Goal: Task Accomplishment & Management: Use online tool/utility

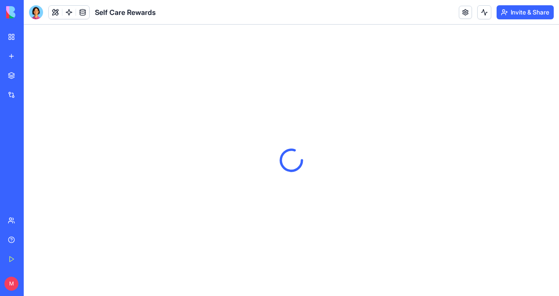
click at [349, 69] on div at bounding box center [292, 161] width 536 height 272
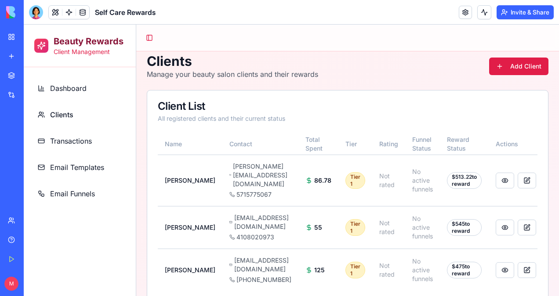
scroll to position [18, 0]
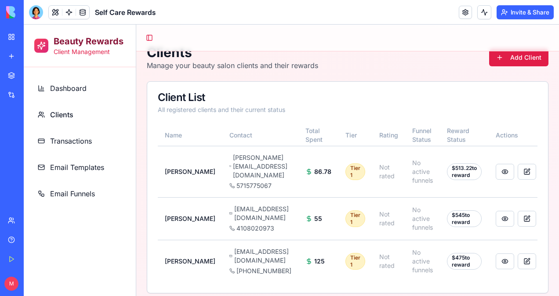
click at [84, 166] on span "Email Templates" at bounding box center [77, 167] width 54 height 11
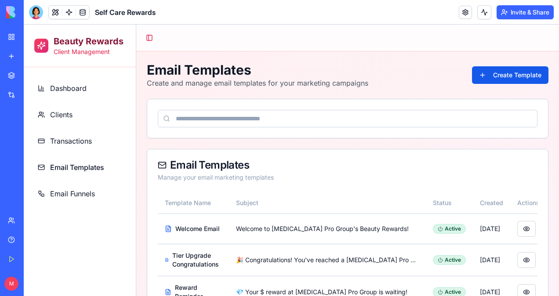
scroll to position [39, 0]
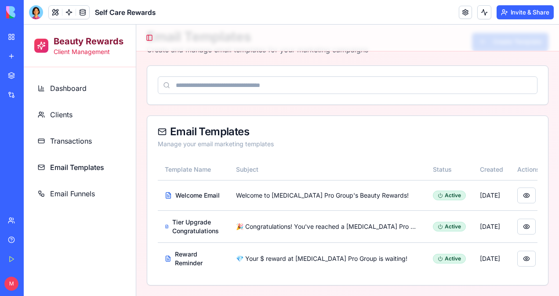
click at [73, 193] on span "Email Funnels" at bounding box center [72, 194] width 45 height 11
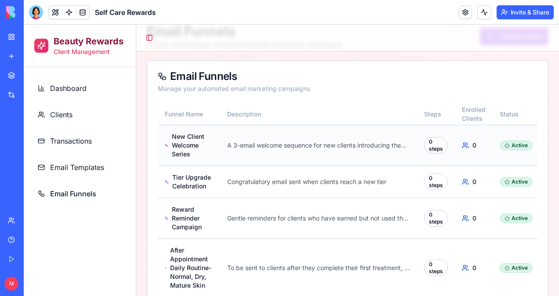
scroll to position [67, 0]
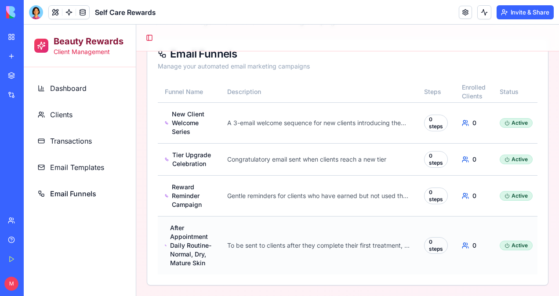
click at [361, 241] on p "To be sent to clients after they complete their first treatment, or if it has b…" at bounding box center [318, 245] width 183 height 9
click at [177, 235] on span "After Appointment Daily Routine-Normal, Dry, Mature Skin" at bounding box center [191, 246] width 43 height 44
click at [520, 241] on div "Active" at bounding box center [516, 246] width 33 height 10
click at [507, 243] on icon at bounding box center [507, 245] width 5 height 5
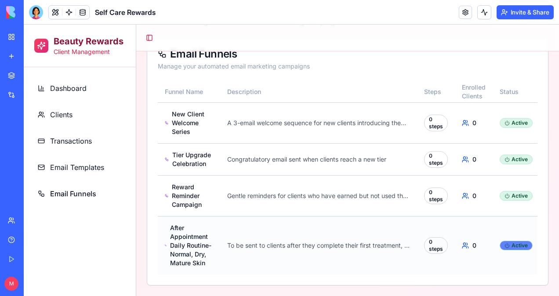
click at [512, 241] on div "Active" at bounding box center [516, 246] width 33 height 10
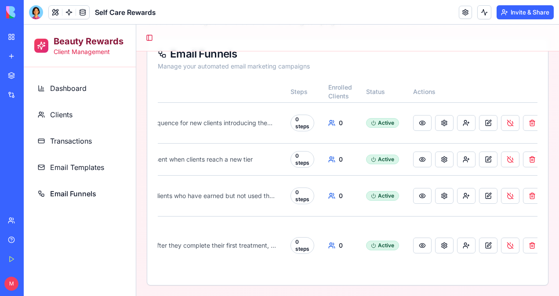
scroll to position [0, 127]
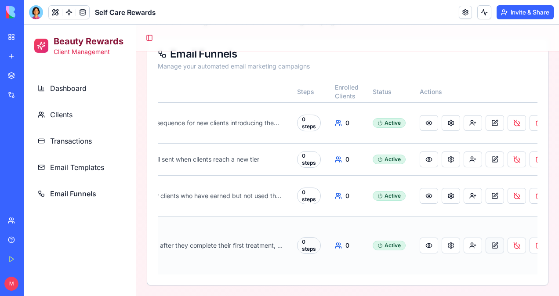
click at [493, 238] on button at bounding box center [495, 246] width 18 height 16
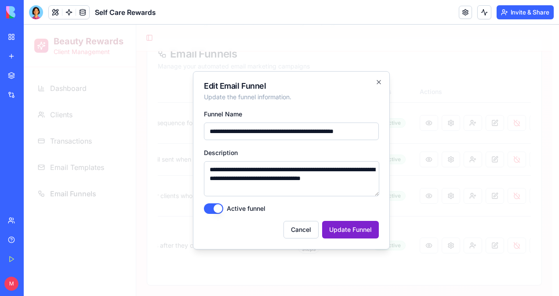
click at [353, 230] on button "Update Funnel" at bounding box center [350, 230] width 57 height 18
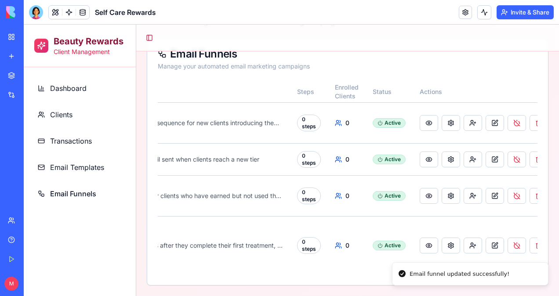
scroll to position [0, 149]
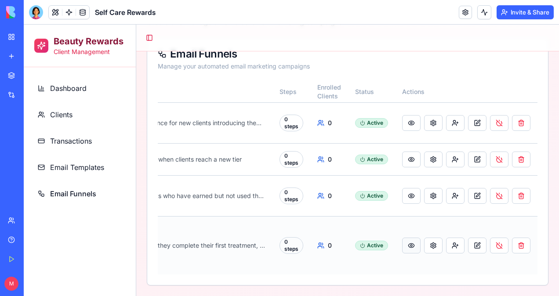
click at [407, 238] on button at bounding box center [411, 246] width 18 height 16
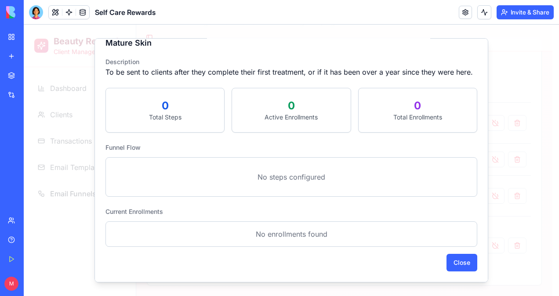
scroll to position [0, 0]
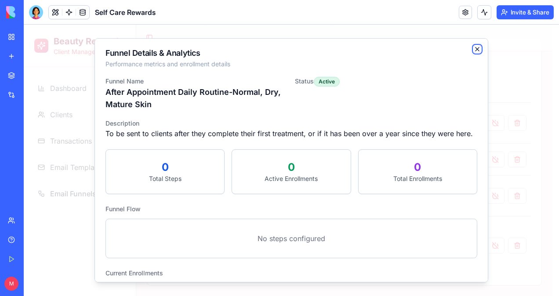
click at [476, 47] on icon "button" at bounding box center [478, 49] width 4 height 4
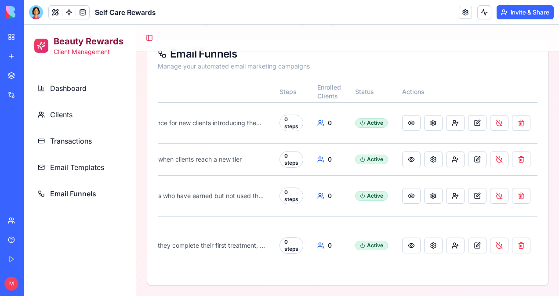
scroll to position [0, 142]
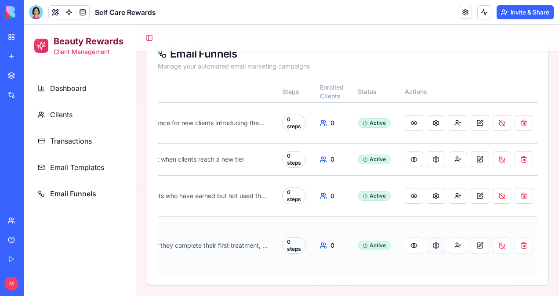
click at [437, 238] on button at bounding box center [436, 246] width 18 height 16
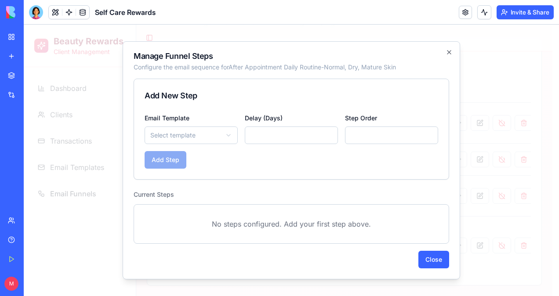
click at [230, 135] on body "Beauty Rewards Client Management Dashboard Clients Transactions Email Templates…" at bounding box center [288, 130] width 529 height 333
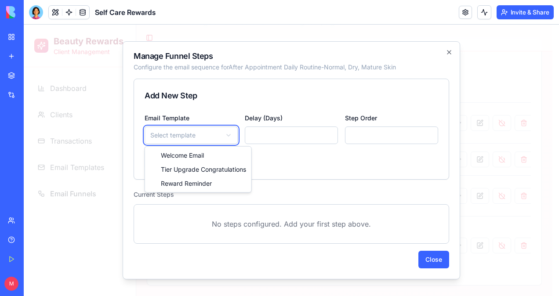
click at [436, 261] on body "Beauty Rewards Client Management Dashboard Clients Transactions Email Templates…" at bounding box center [288, 130] width 529 height 333
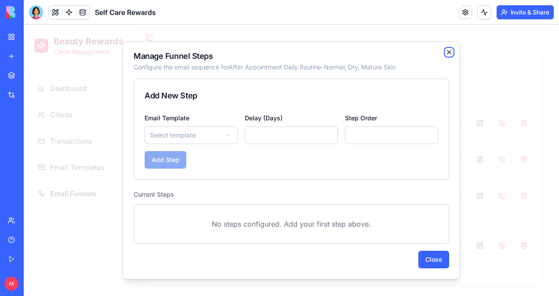
click at [452, 50] on icon "button" at bounding box center [449, 52] width 7 height 7
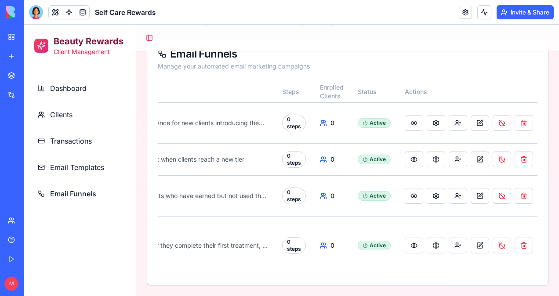
click at [76, 167] on span "Email Templates" at bounding box center [77, 167] width 54 height 11
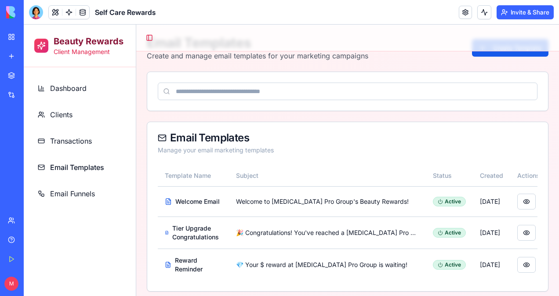
scroll to position [39, 0]
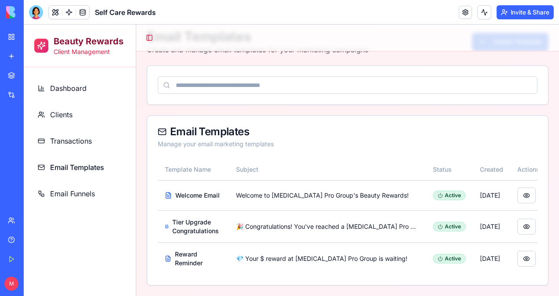
drag, startPoint x: 555, startPoint y: 77, endPoint x: 583, endPoint y: 107, distance: 41.4
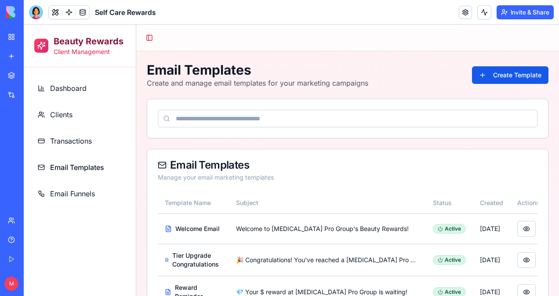
drag, startPoint x: 556, startPoint y: 89, endPoint x: 580, endPoint y: 41, distance: 53.1
click at [500, 75] on button "Create Template" at bounding box center [510, 75] width 77 height 18
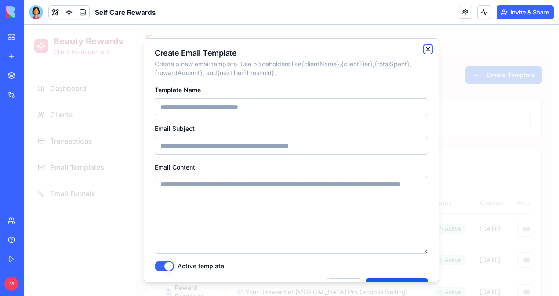
click at [425, 47] on icon "button" at bounding box center [428, 49] width 7 height 7
